Goal: Information Seeking & Learning: Understand process/instructions

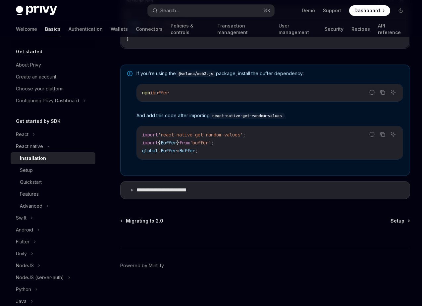
scroll to position [483, 0]
click at [133, 191] on icon at bounding box center [132, 190] width 4 height 4
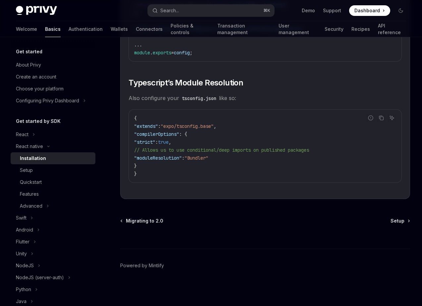
scroll to position [1178, 0]
click at [125, 225] on link "Migrating to 2.0" at bounding box center [142, 221] width 42 height 7
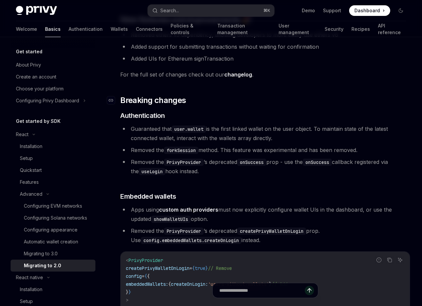
scroll to position [139, 0]
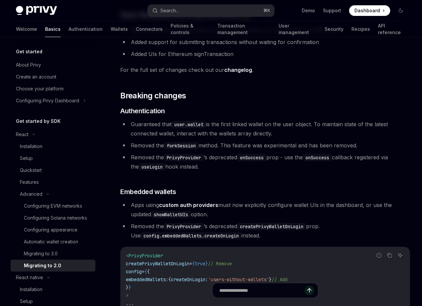
type textarea "*"
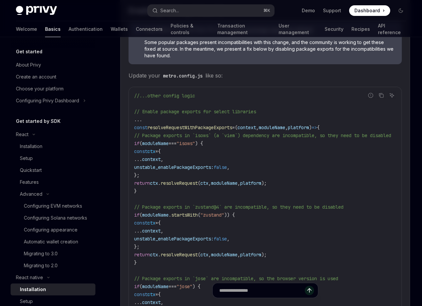
scroll to position [859, 0]
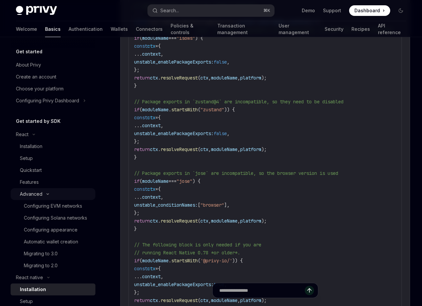
click at [47, 192] on div "Advanced" at bounding box center [53, 194] width 85 height 12
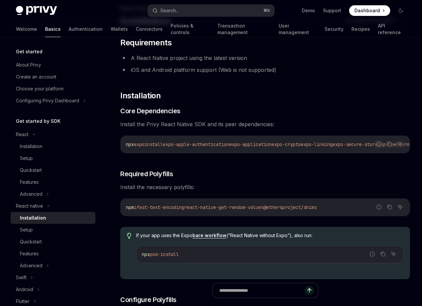
scroll to position [0, 0]
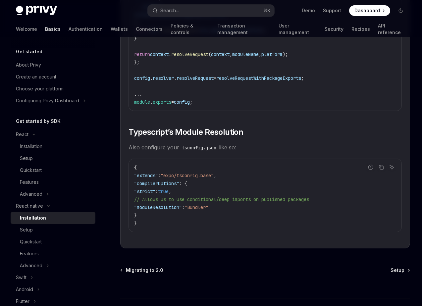
scroll to position [1140, 0]
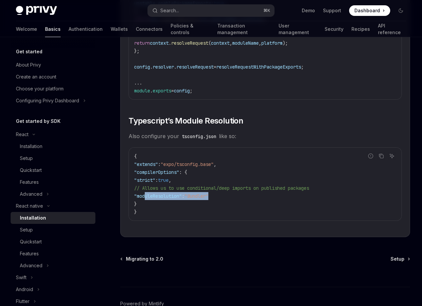
drag, startPoint x: 227, startPoint y: 200, endPoint x: 145, endPoint y: 199, distance: 81.2
click at [145, 199] on code "{ "extends" : "expo/tsconfig.base" , "compilerOptions" : { "strict" : true , //…" at bounding box center [265, 184] width 262 height 64
copy span ""moduleResolution" : "Bundler""
